Goal: Find specific page/section: Find specific page/section

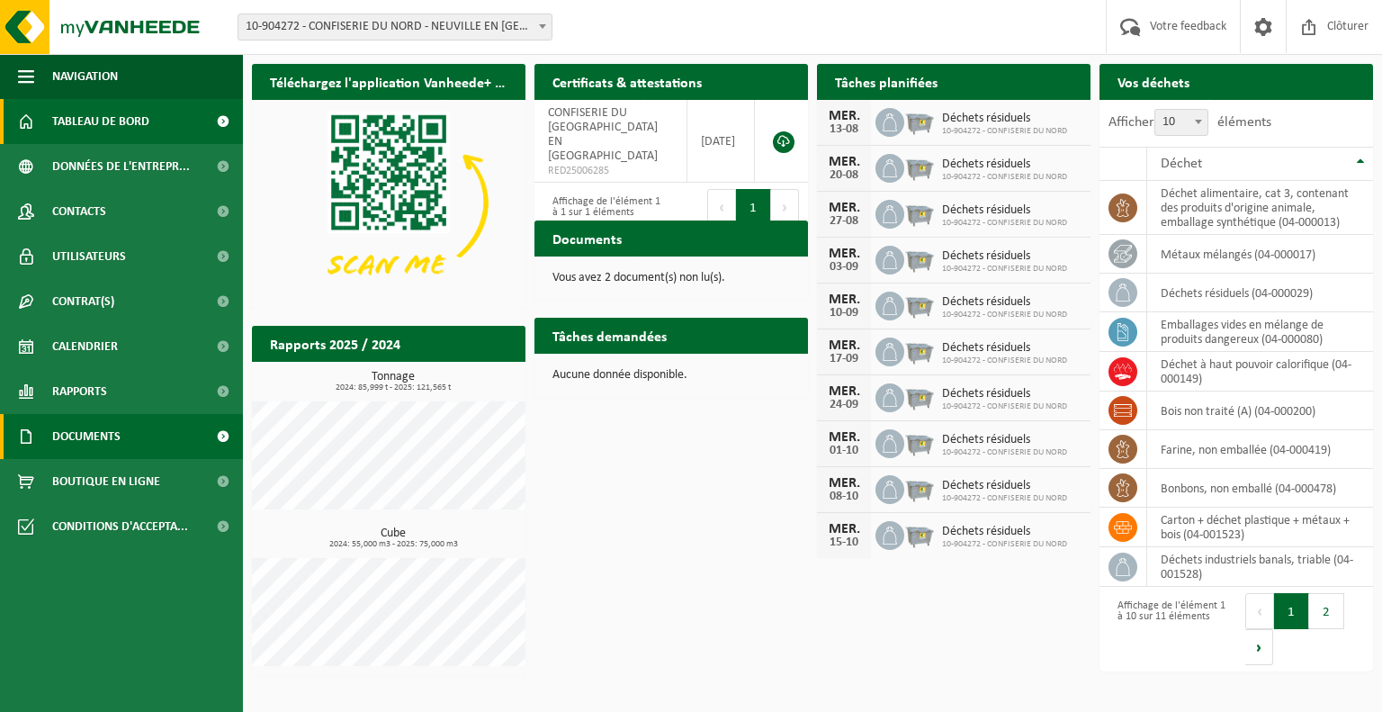
click at [86, 425] on span "Documents" at bounding box center [86, 436] width 68 height 45
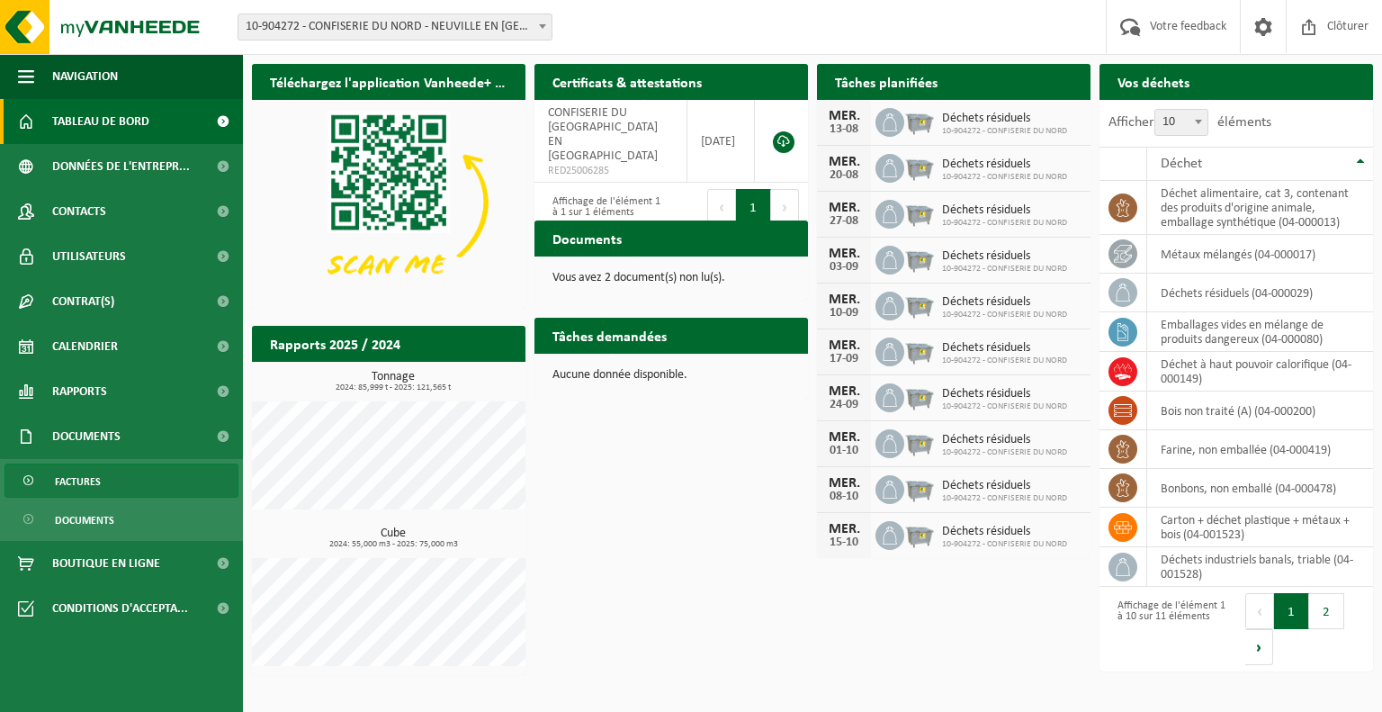
click at [78, 480] on span "Factures" at bounding box center [78, 481] width 46 height 34
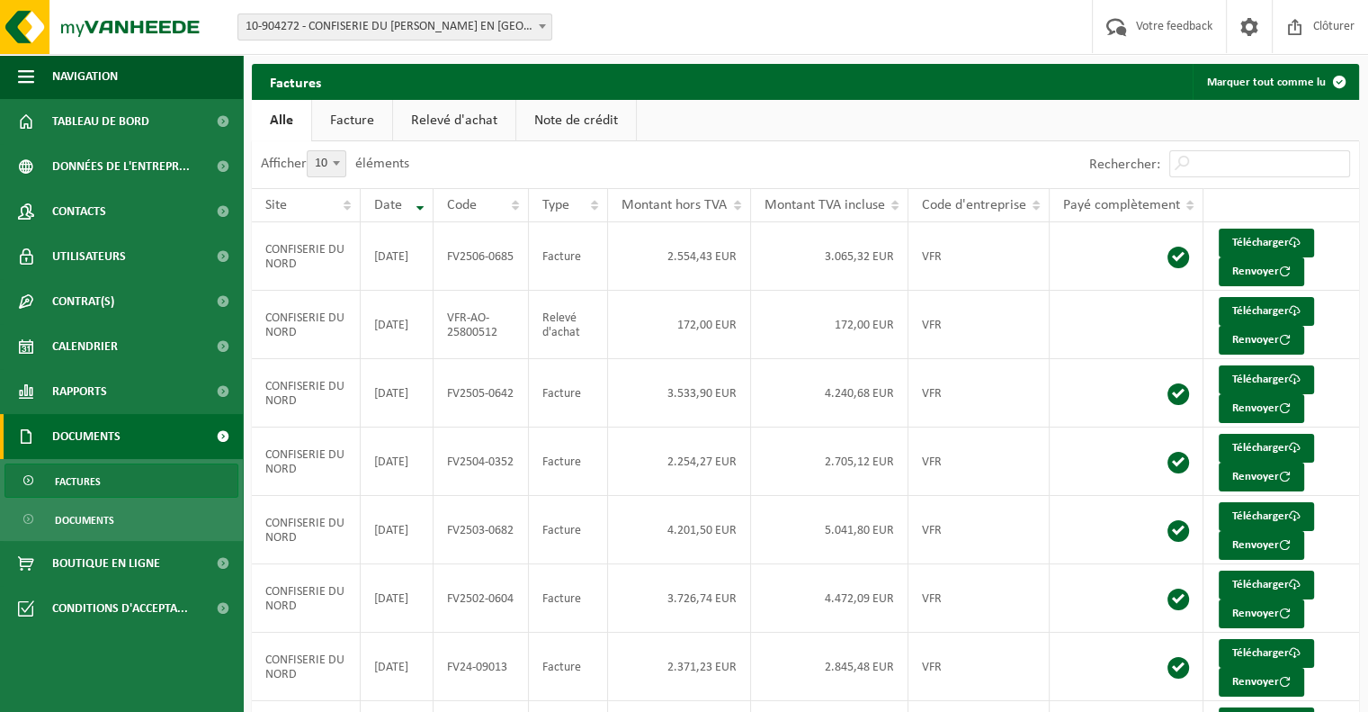
click at [362, 122] on link "Facture" at bounding box center [352, 120] width 80 height 41
